Goal: Information Seeking & Learning: Learn about a topic

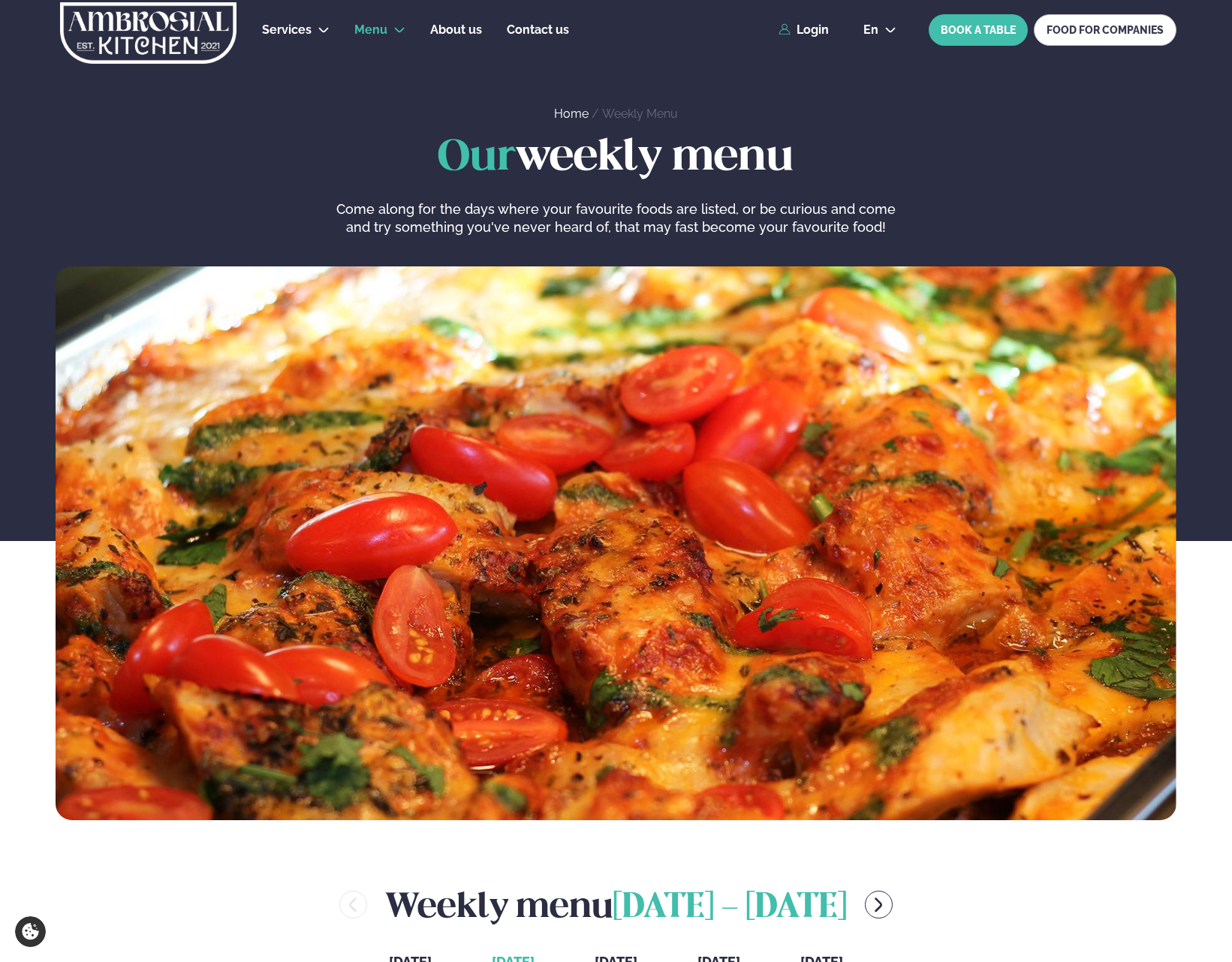
scroll to position [676, 0]
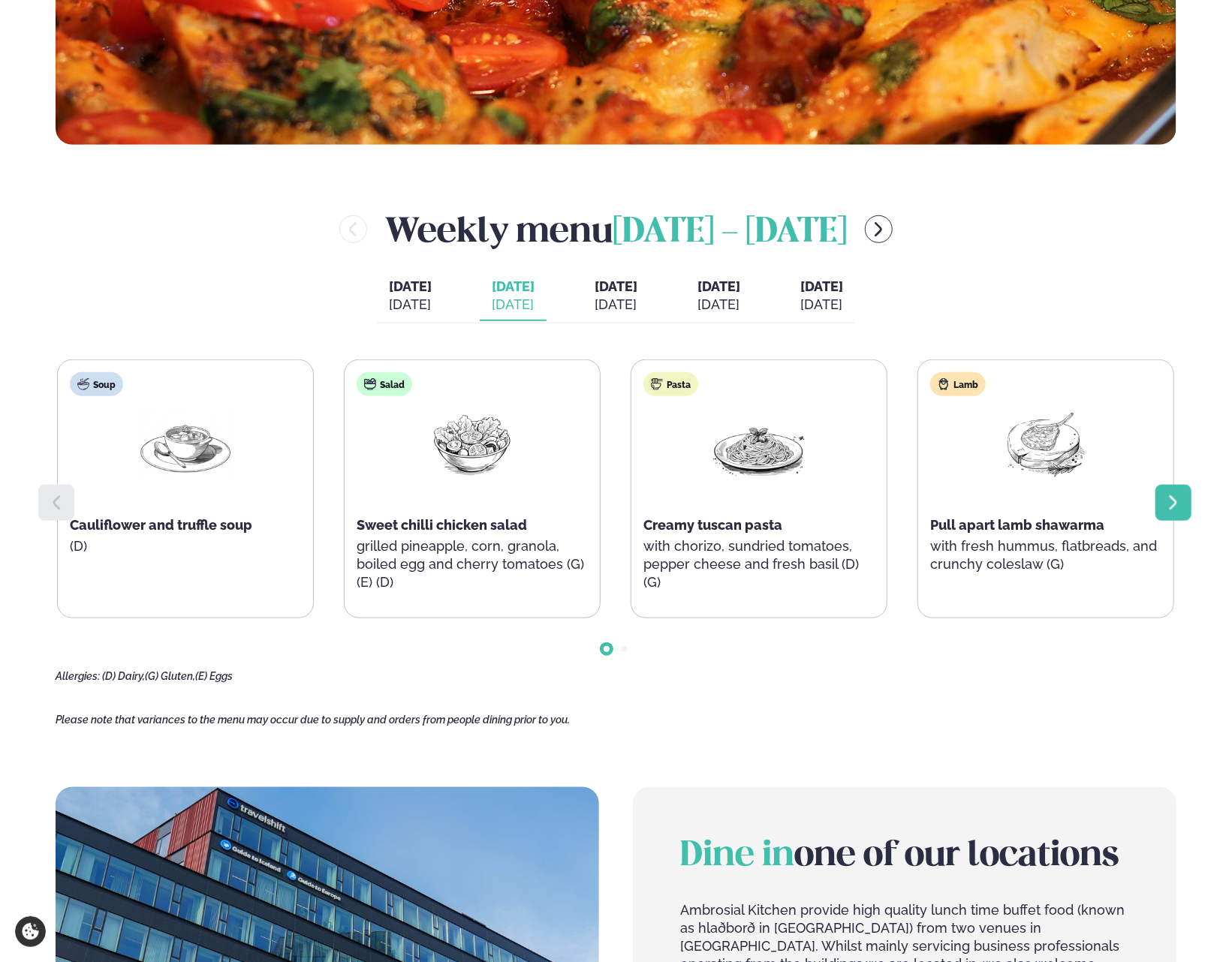
click at [1188, 508] on div at bounding box center [1174, 503] width 36 height 36
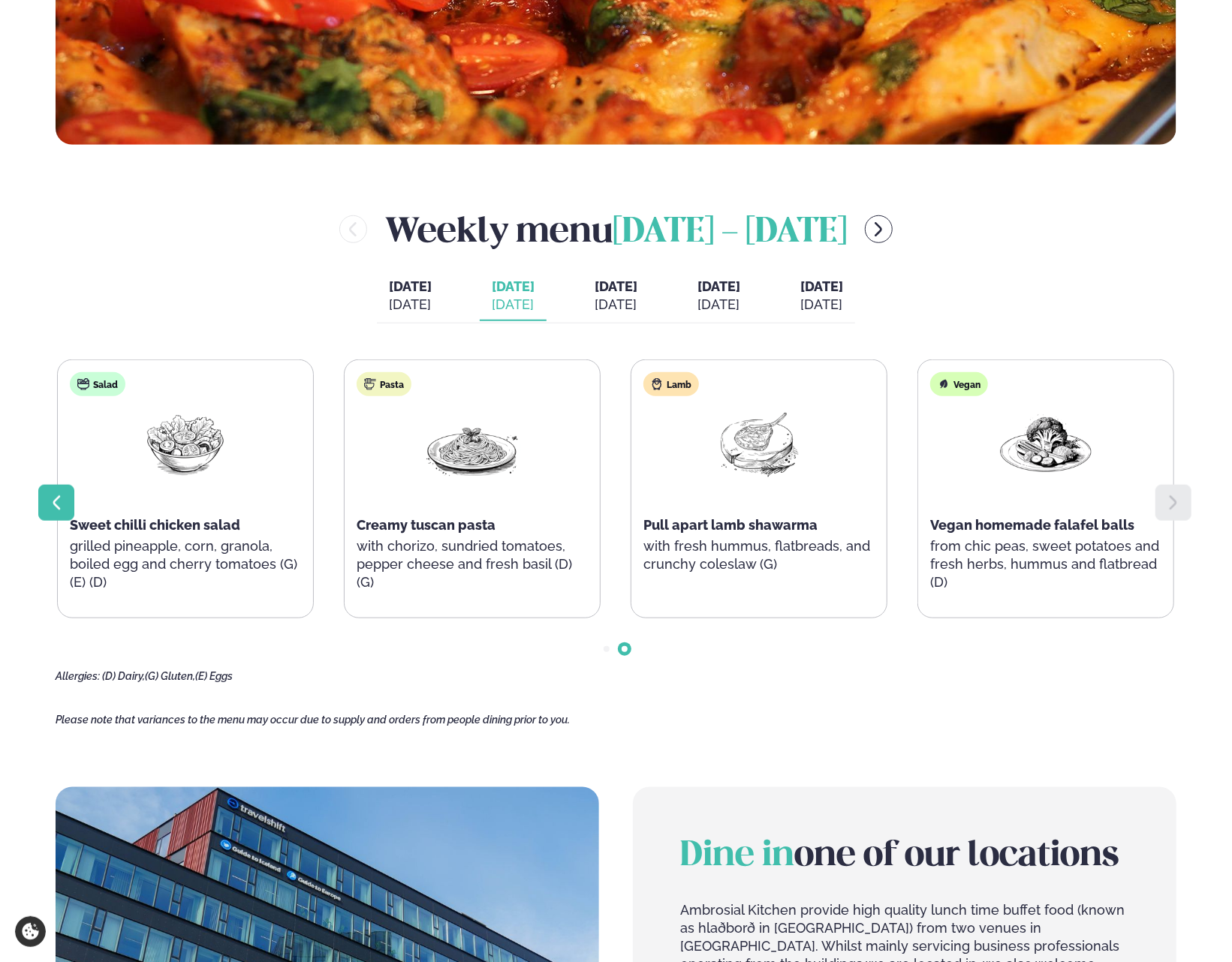
click at [51, 492] on div at bounding box center [57, 503] width 36 height 36
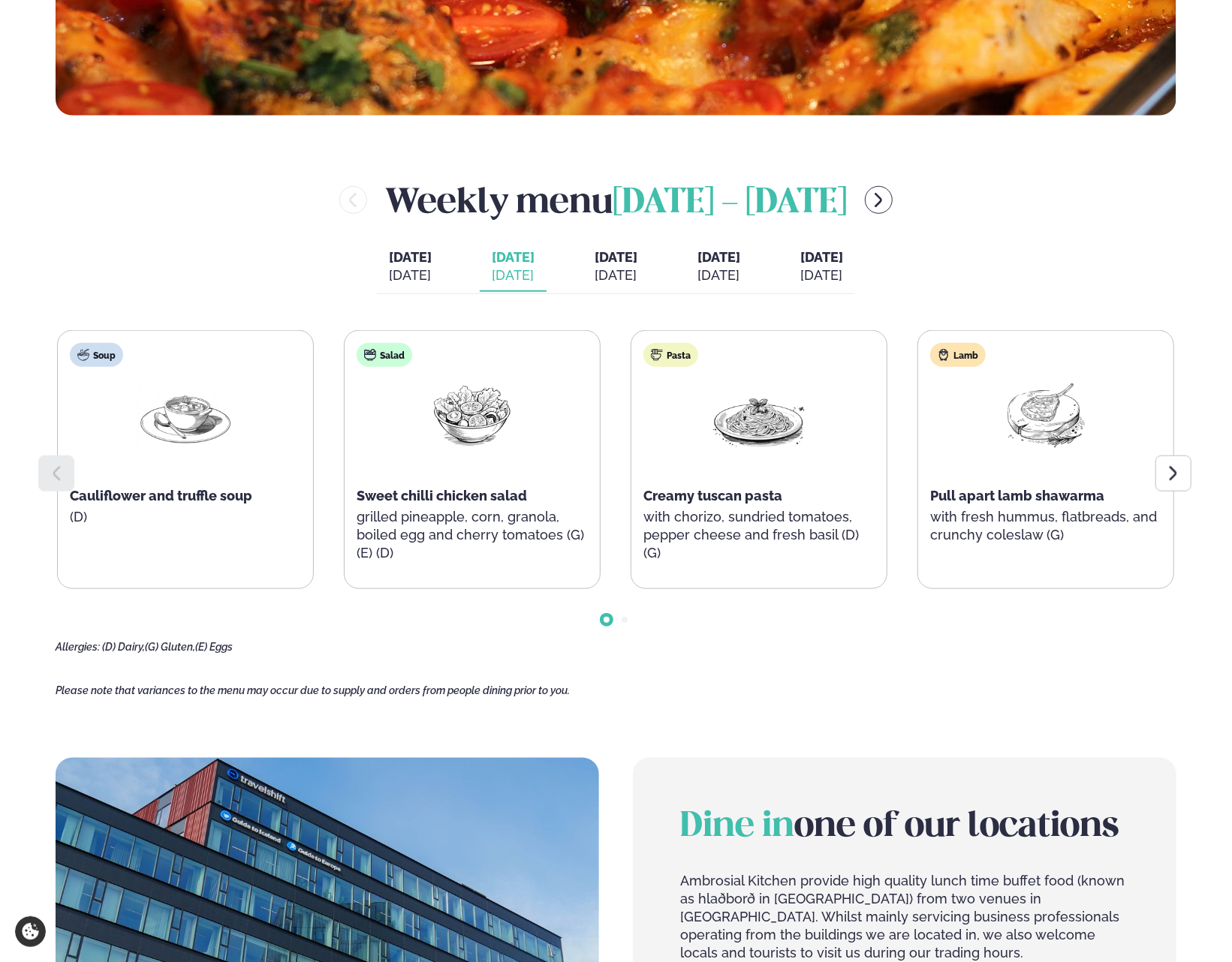
scroll to position [601, 0]
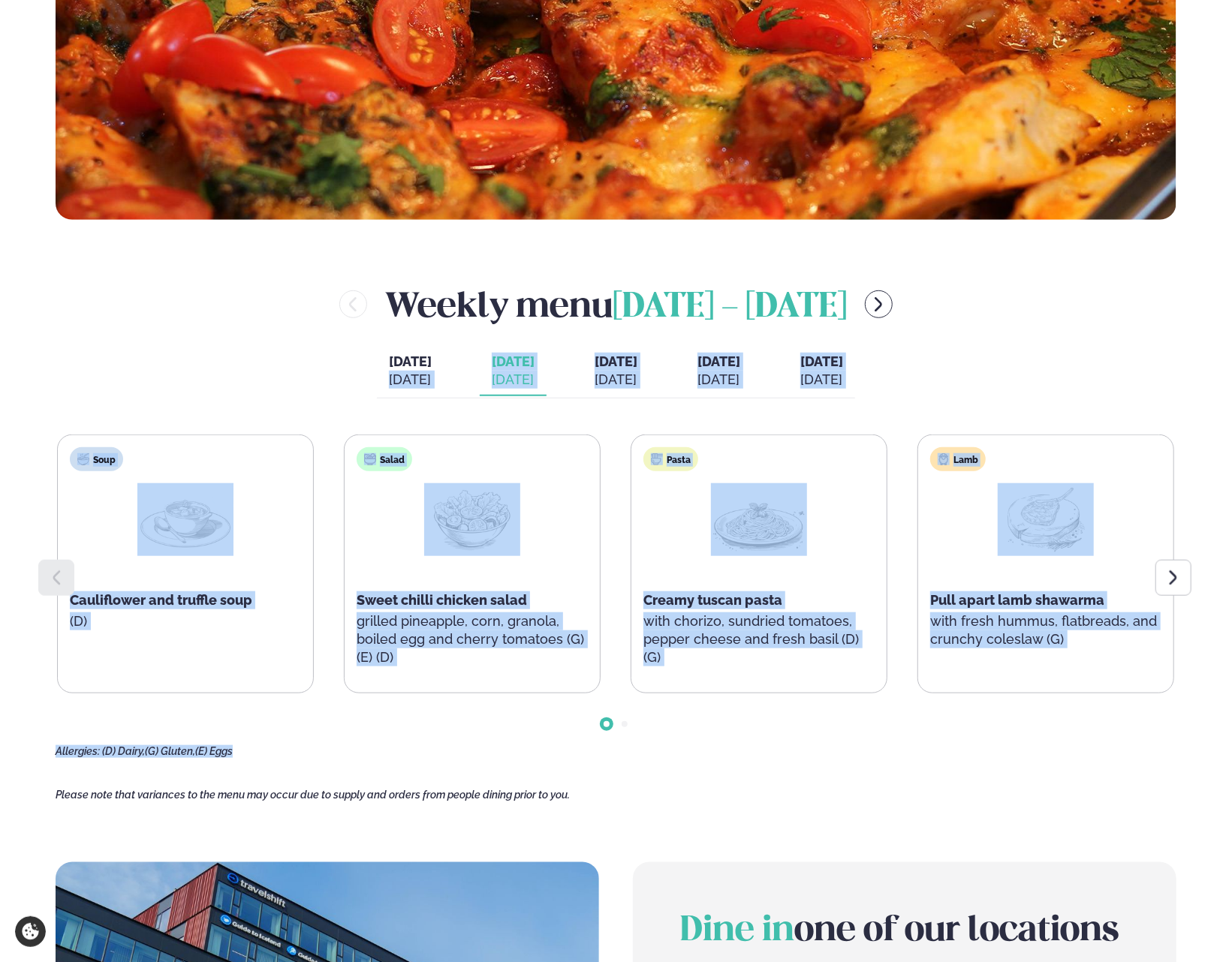
drag, startPoint x: 113, startPoint y: 394, endPoint x: 936, endPoint y: 732, distance: 889.7
click at [936, 732] on div "Weekly menu [DATE] - [DATE] [DATE] [PERSON_NAME]. [DATE] [DATE] [DATE] [DATE] […" at bounding box center [616, 519] width 1121 height 478
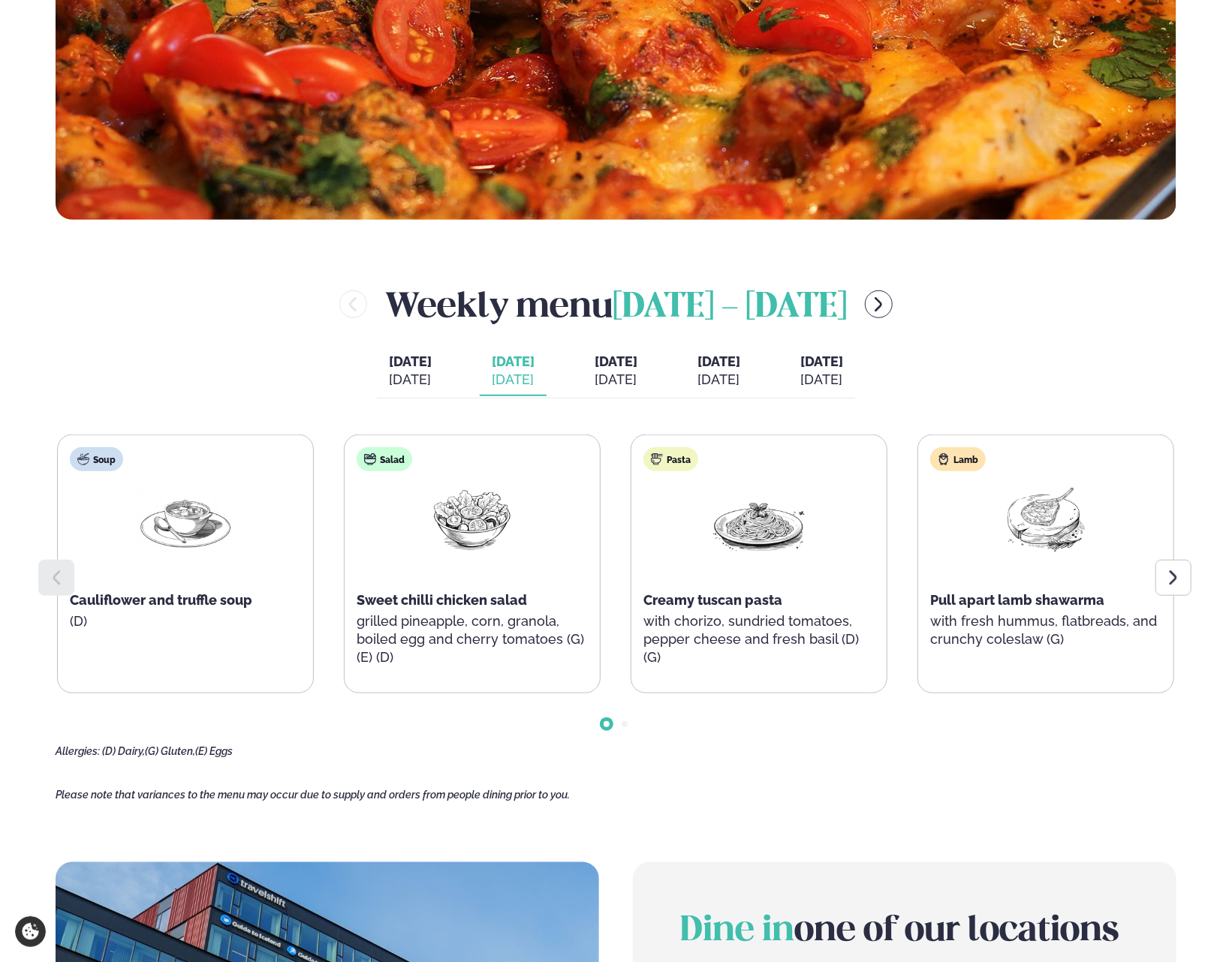
drag, startPoint x: 936, startPoint y: 732, endPoint x: 986, endPoint y: 779, distance: 68.6
click at [986, 779] on main "Home / Weekly Menu Our weekly menu Come along for the days where your favourite…" at bounding box center [616, 546] width 1211 height 2294
click at [1171, 571] on icon at bounding box center [1174, 578] width 18 height 18
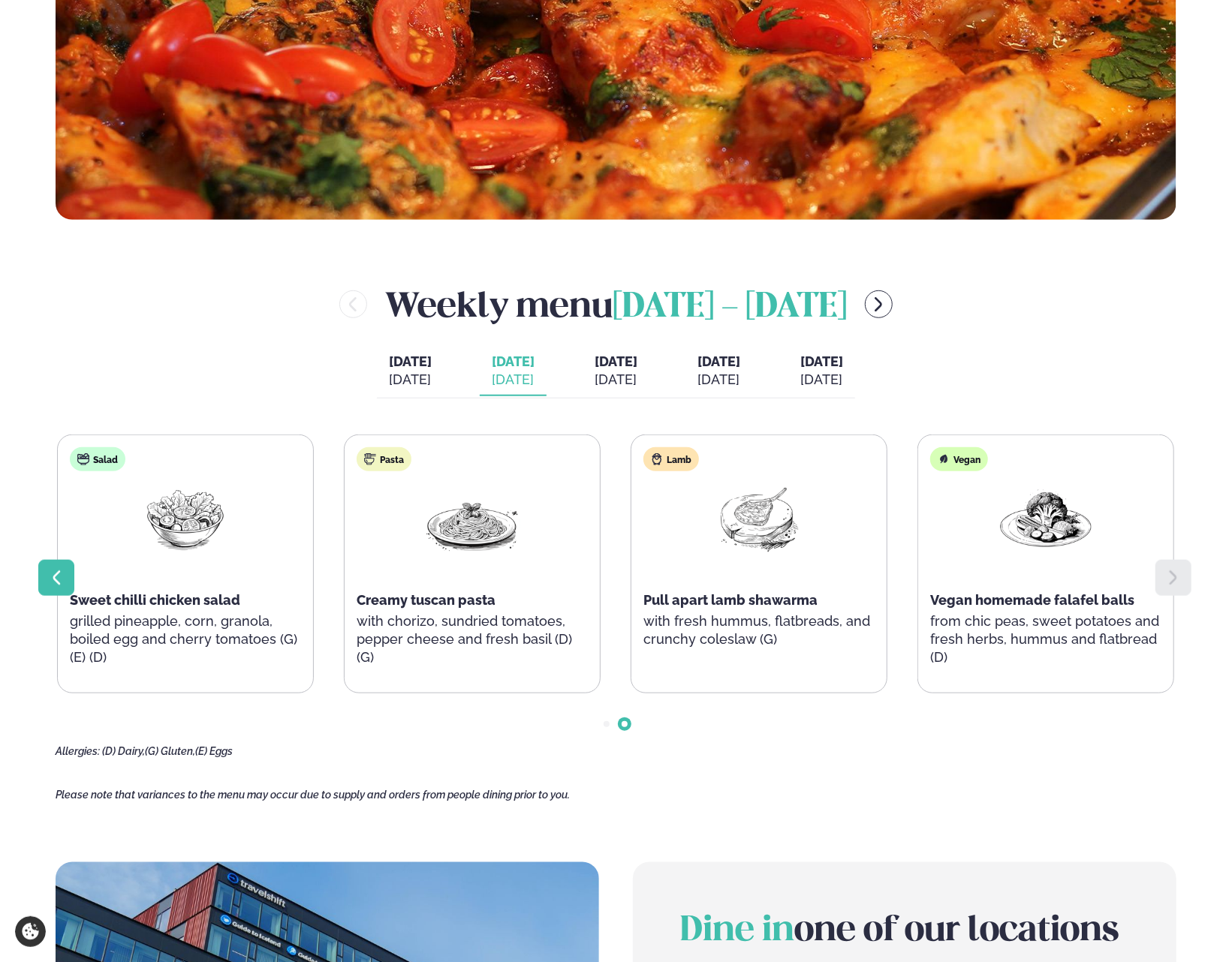
click at [52, 567] on div at bounding box center [57, 578] width 36 height 36
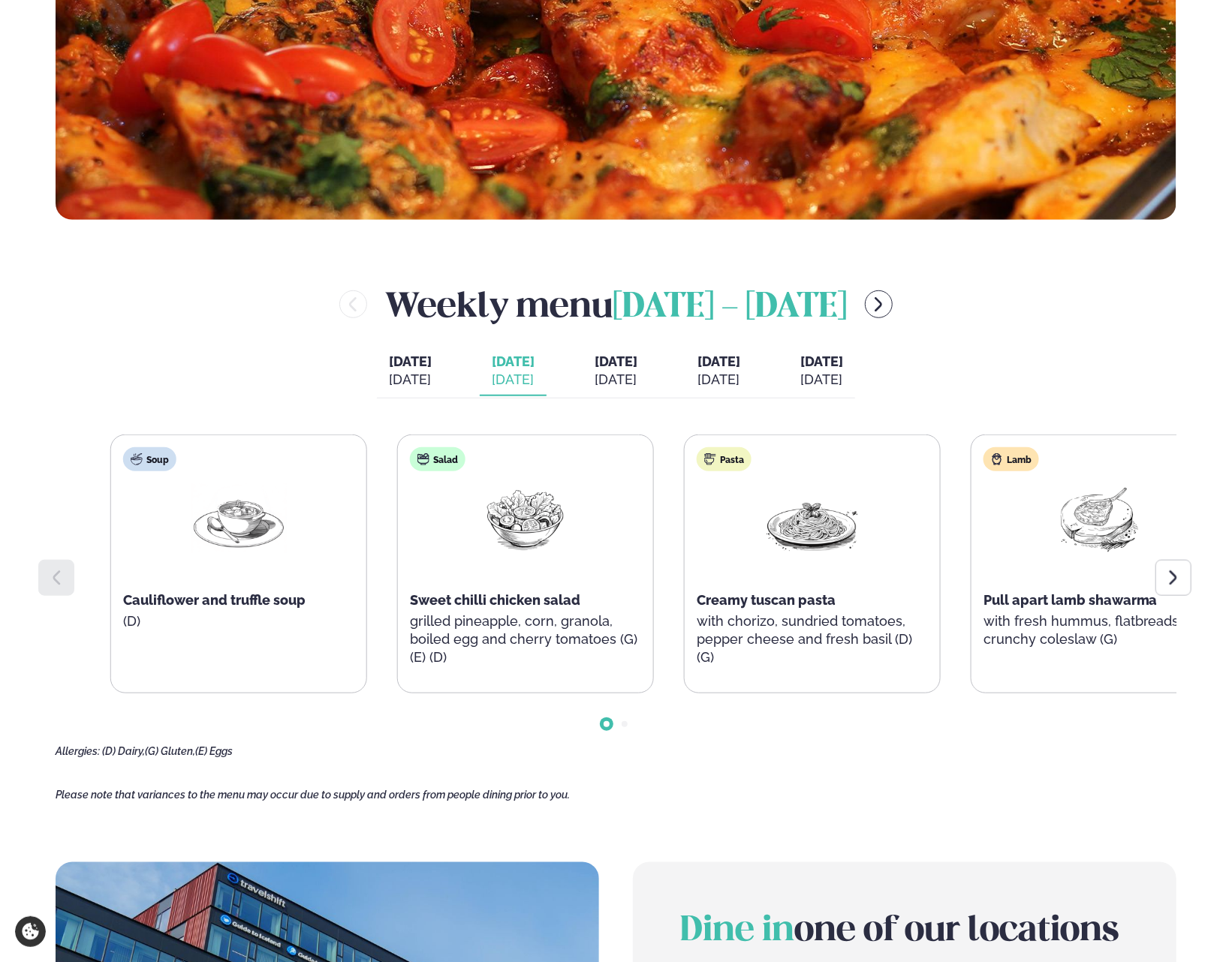
click at [759, 611] on div "Pasta Creamy tuscan pasta with chorizo, sundried tomatoes, pepper cheese and fr…" at bounding box center [812, 564] width 255 height 258
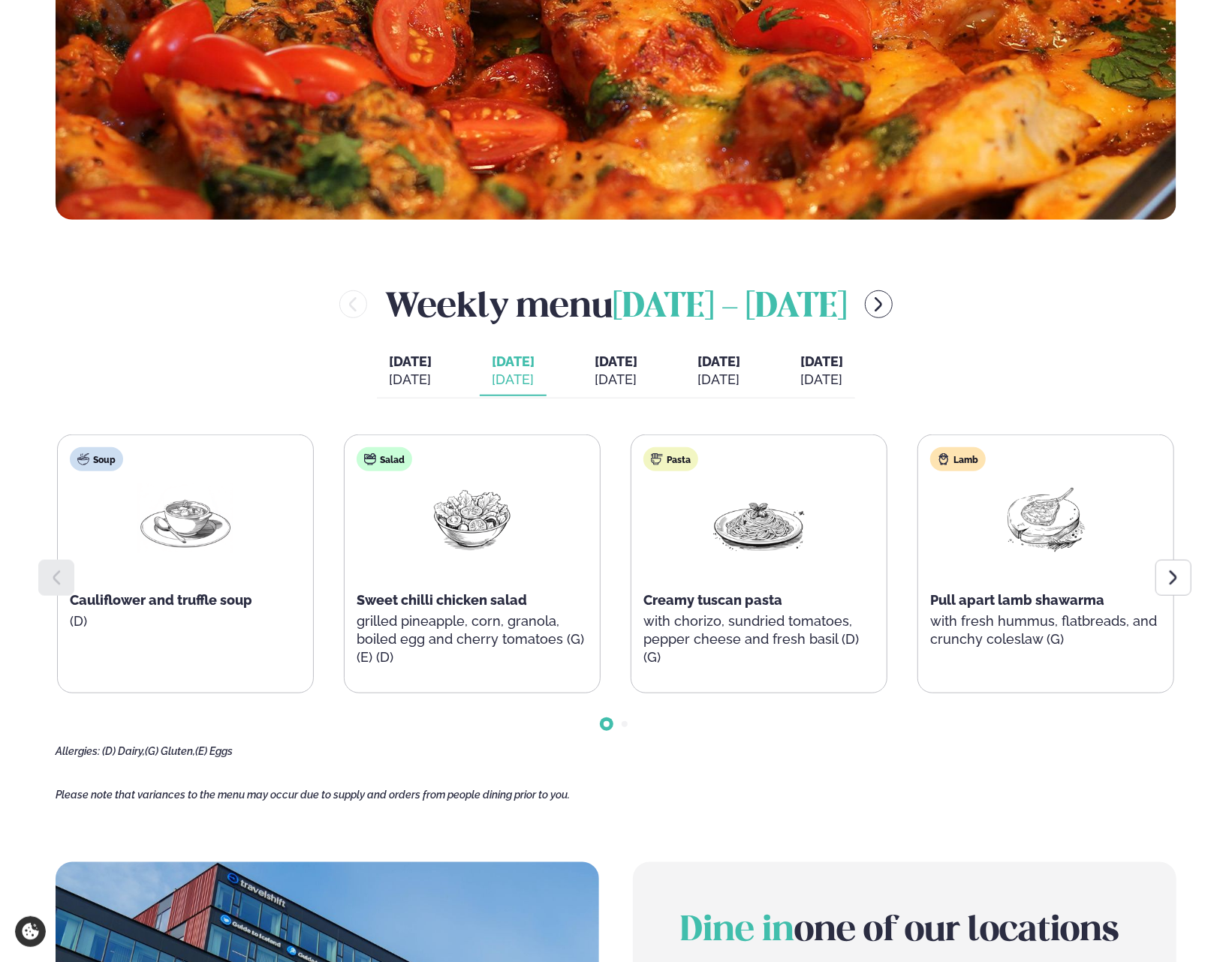
click at [769, 607] on div "Creamy tuscan pasta" at bounding box center [758, 601] width 231 height 18
click at [738, 773] on main "Home / Weekly Menu Our weekly menu Come along for the days where your favourite…" at bounding box center [616, 546] width 1211 height 2294
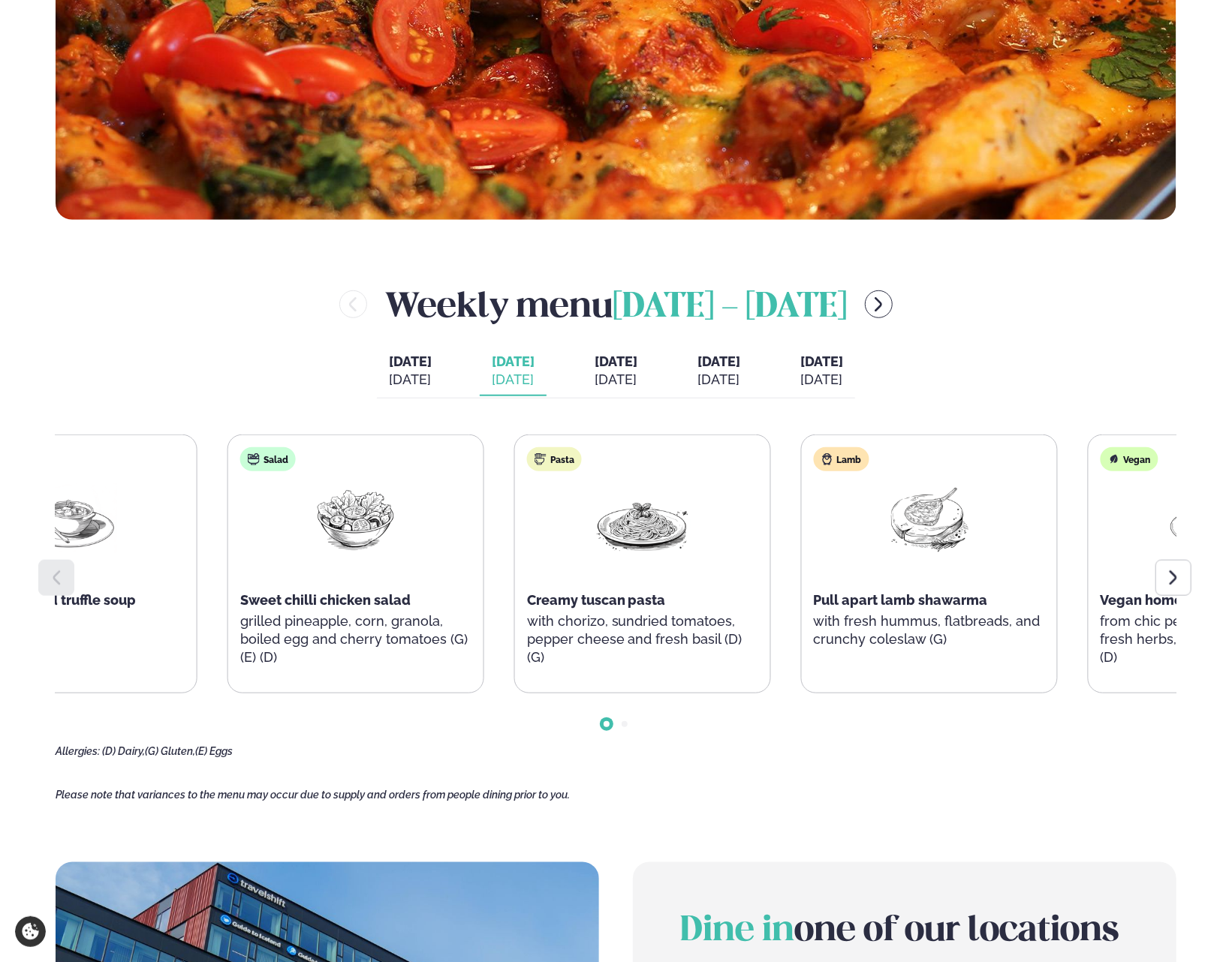
click at [621, 533] on img at bounding box center [643, 518] width 96 height 70
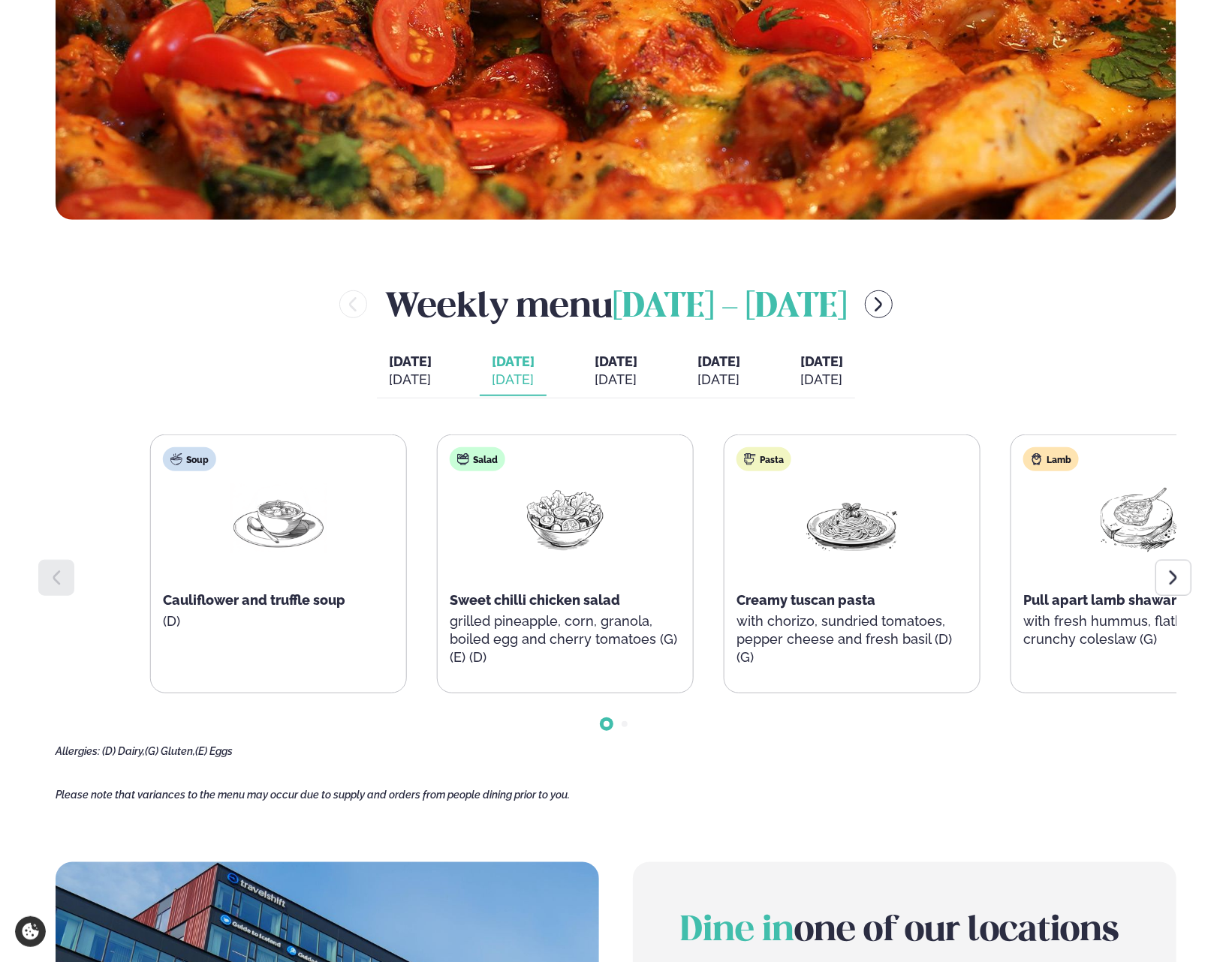
click at [959, 529] on div "Soup Cauliflower and truffle soup (D) Salad Sweet chilli chicken salad grilled …" at bounding box center [709, 564] width 1118 height 259
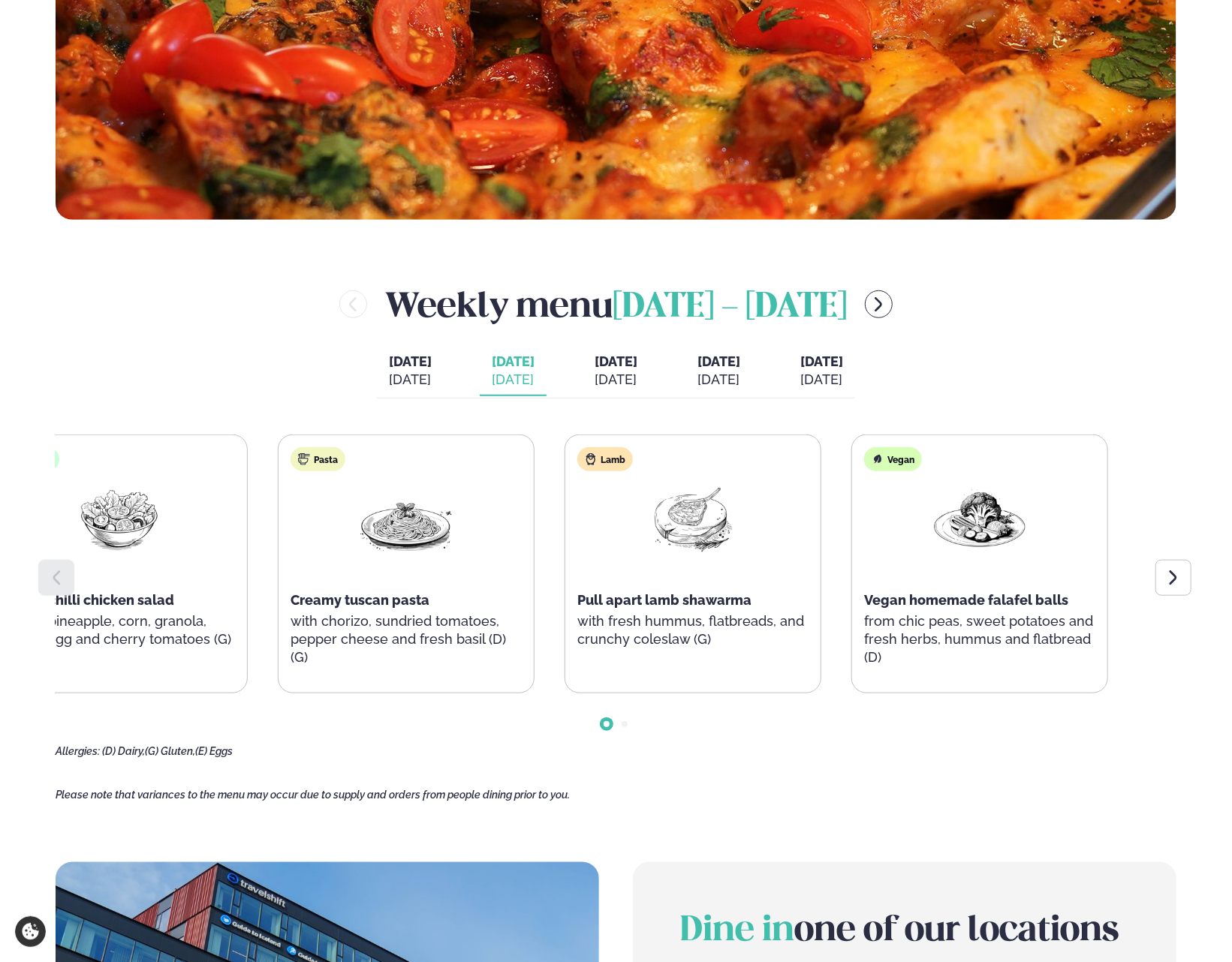
click at [471, 542] on div "Soup Cauliflower and truffle soup (D) Salad Sweet chilli chicken salad grilled …" at bounding box center [264, 564] width 1118 height 259
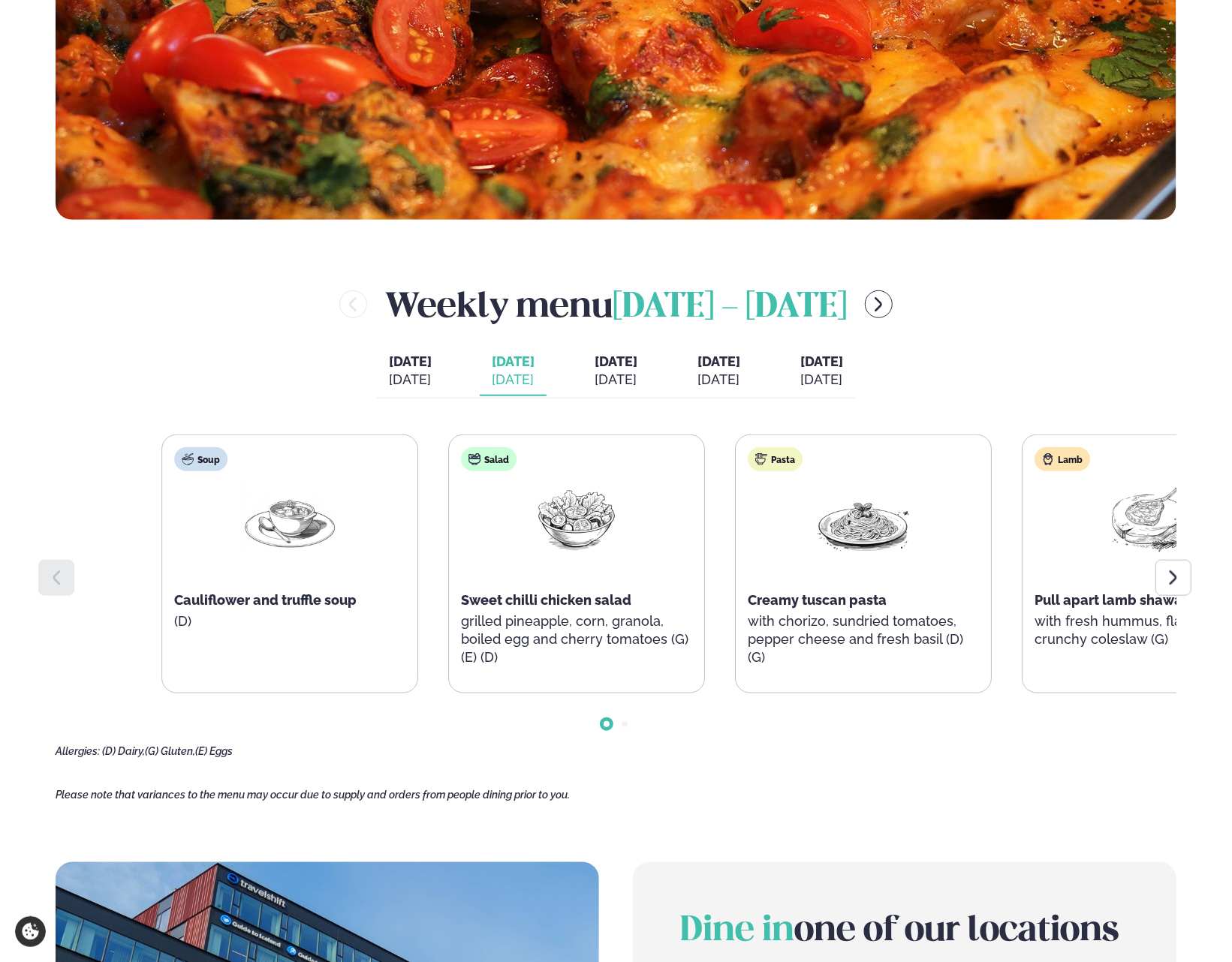
click at [1231, 714] on html "About cookies on this site We use cookies to collect and analyse information on…" at bounding box center [616, 698] width 1232 height 2598
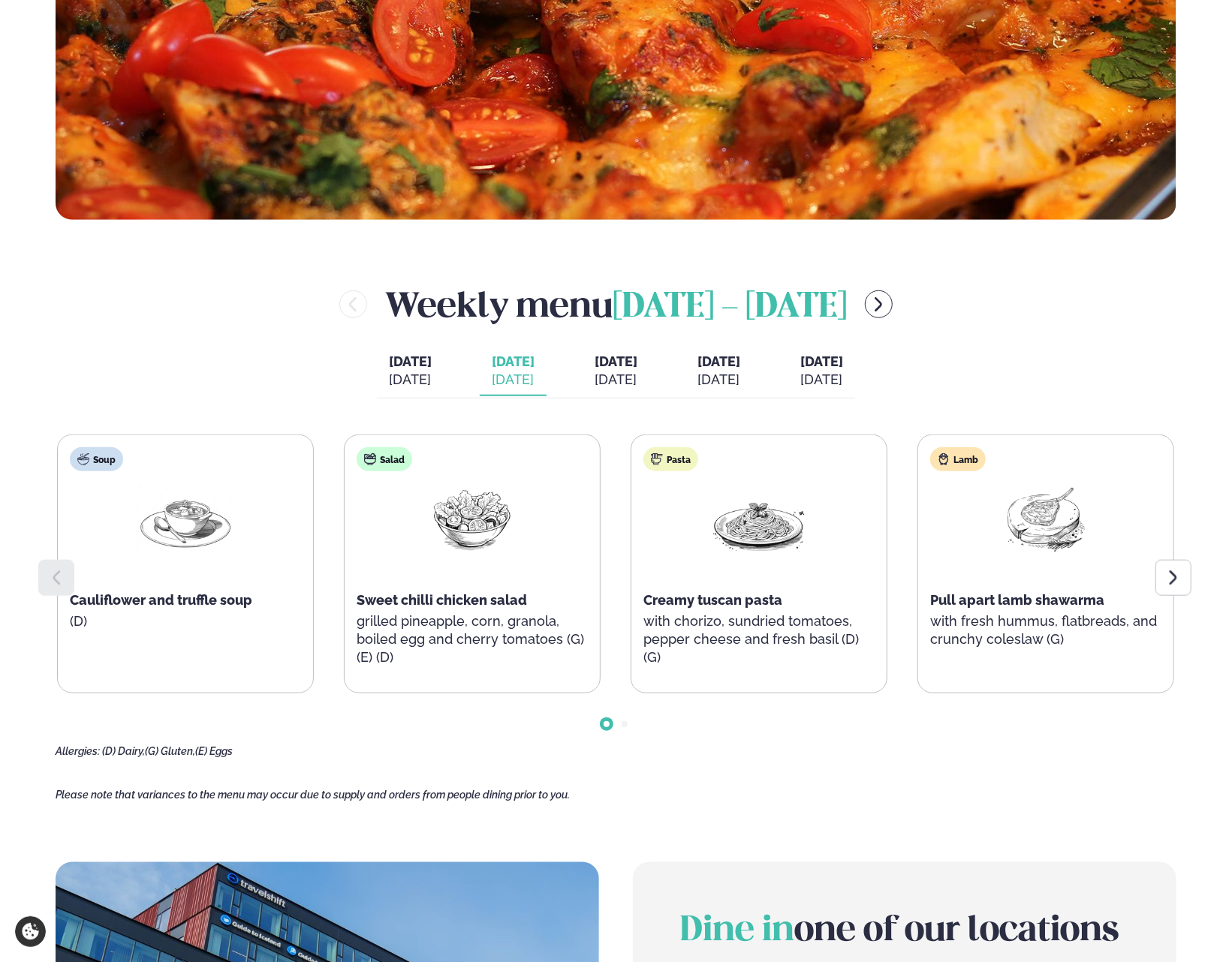
drag, startPoint x: 721, startPoint y: 736, endPoint x: 552, endPoint y: 705, distance: 171.8
click at [535, 721] on main "Home / Weekly Menu Our weekly menu Come along for the days where your favourite…" at bounding box center [616, 546] width 1211 height 2294
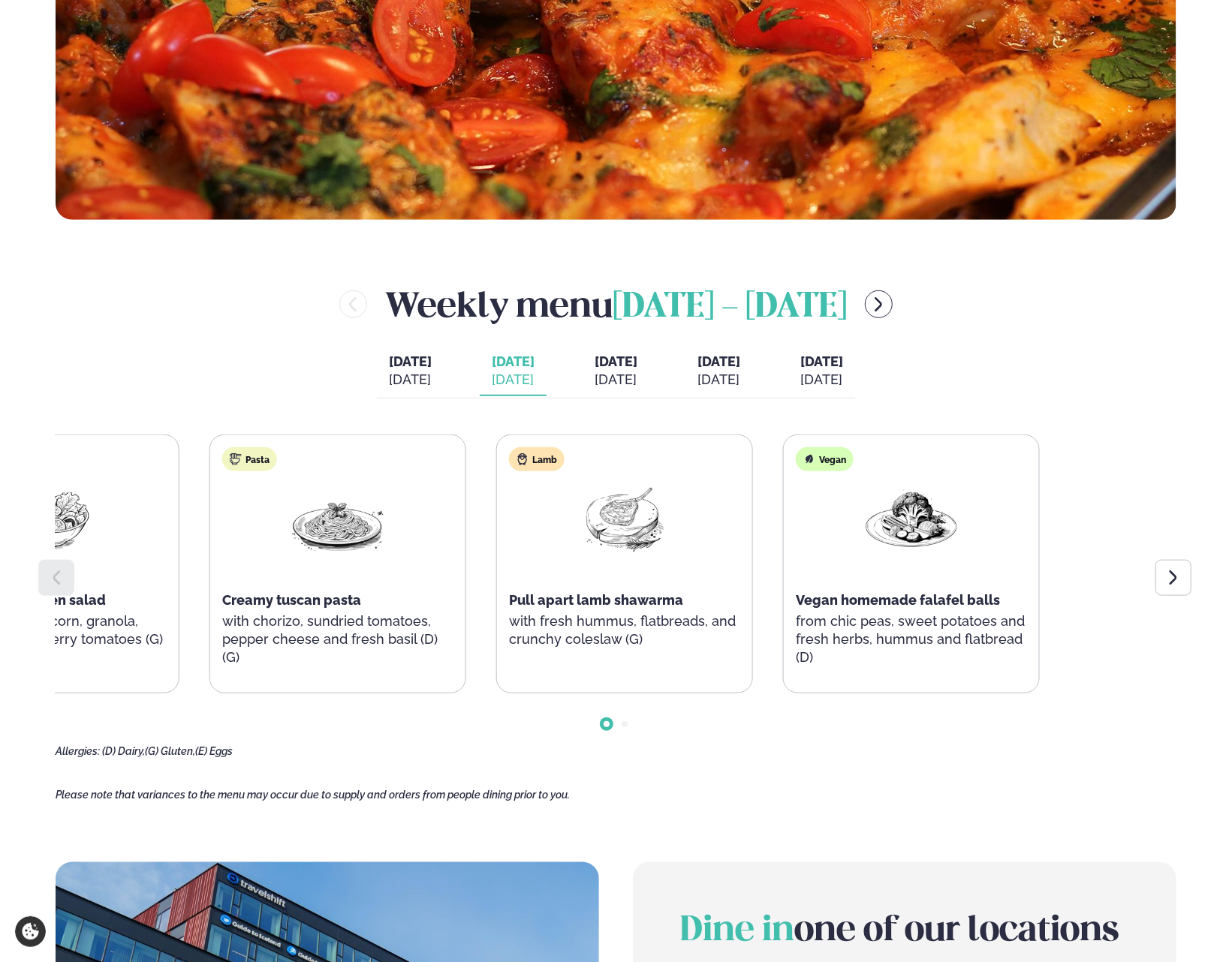
click at [99, 598] on div "Soup Cauliflower and truffle soup (D) Salad Sweet chilli chicken salad grilled …" at bounding box center [195, 564] width 1118 height 259
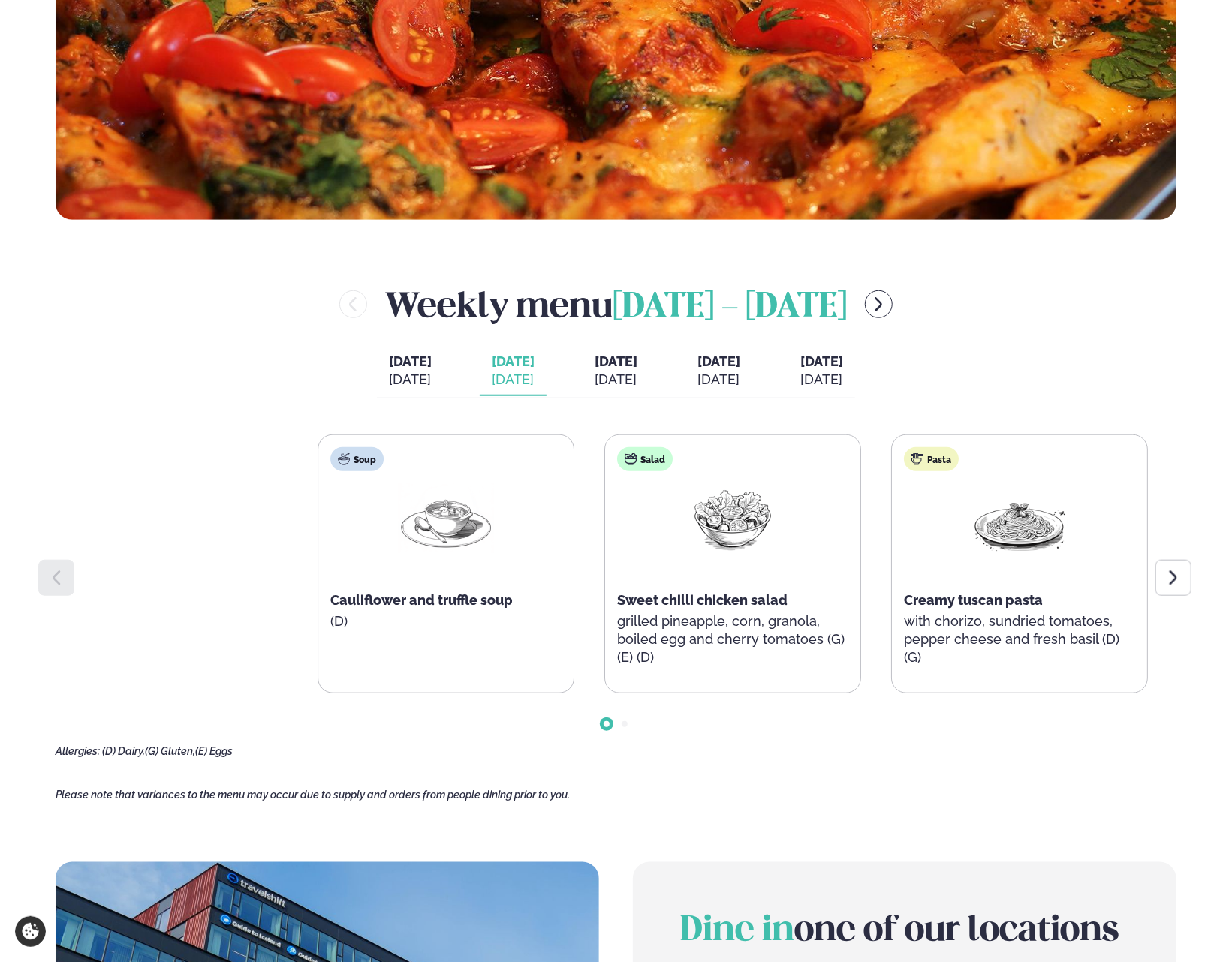
click at [1231, 770] on html "About cookies on this site We use cookies to collect and analyse information on…" at bounding box center [616, 698] width 1232 height 2598
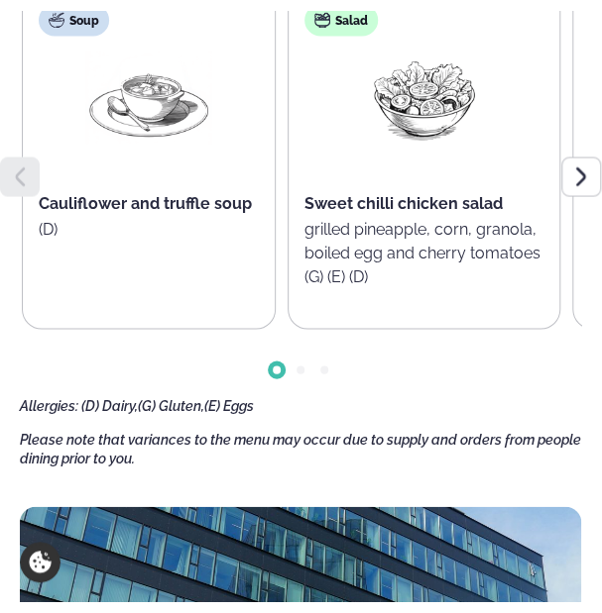
scroll to position [769, 0]
